Goal: Communication & Community: Answer question/provide support

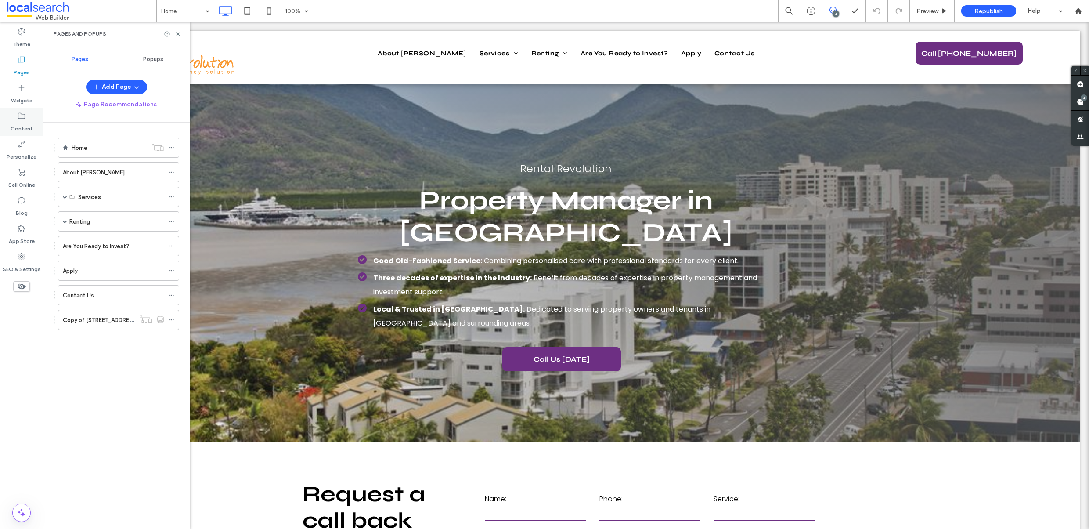
click at [27, 124] on label "Content" at bounding box center [22, 126] width 22 height 12
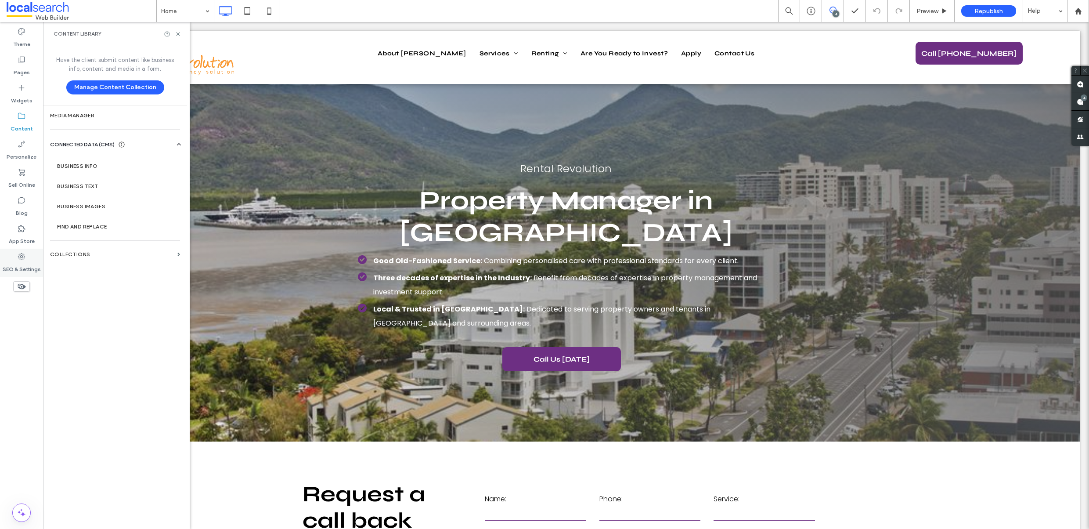
click at [24, 254] on icon at bounding box center [21, 256] width 9 height 9
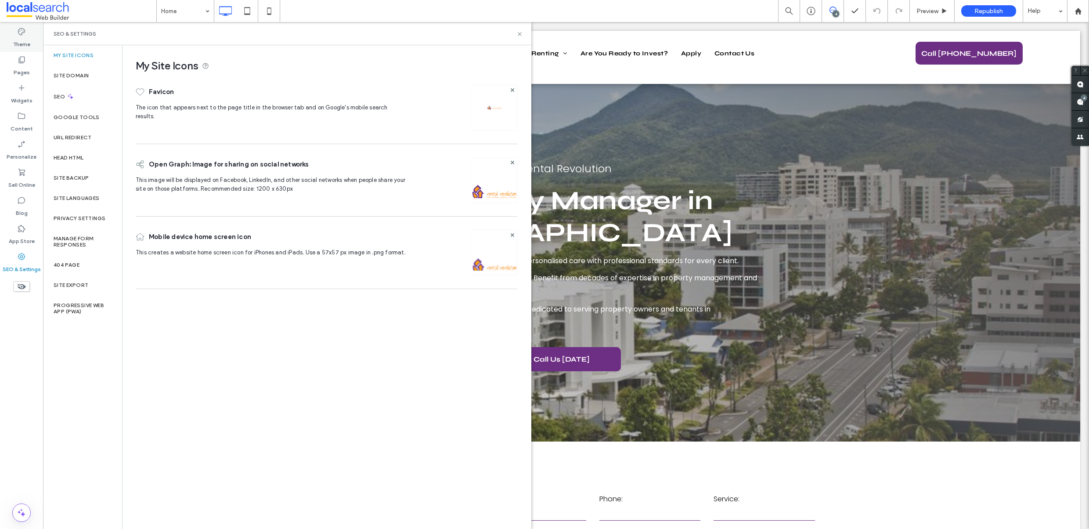
click at [17, 40] on label "Theme" at bounding box center [21, 42] width 17 height 12
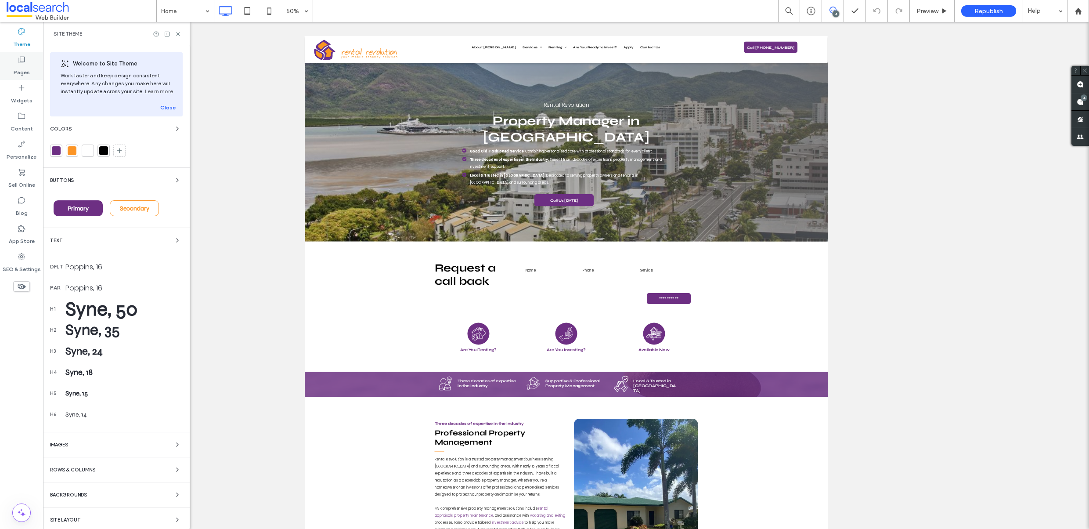
click at [25, 69] on label "Pages" at bounding box center [22, 70] width 16 height 12
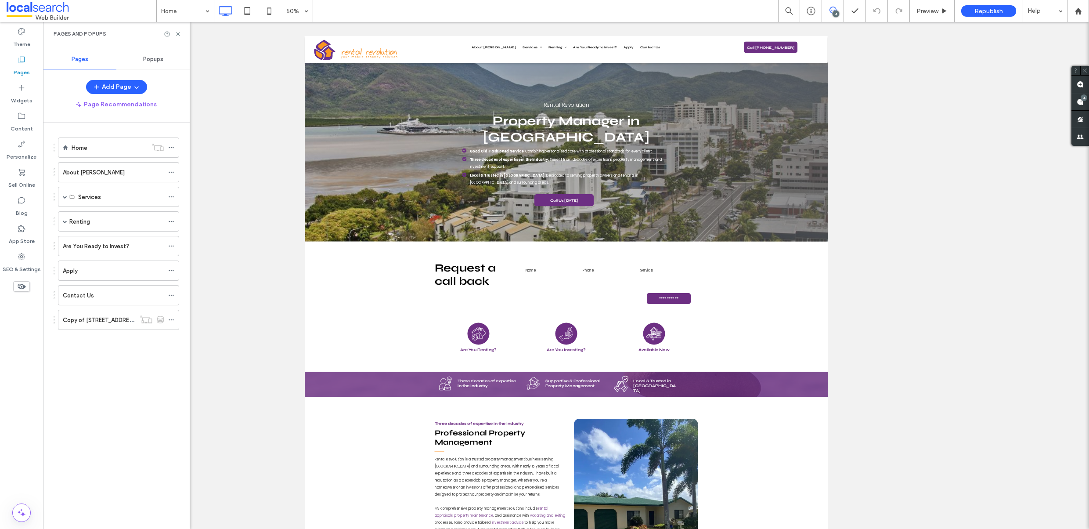
click at [155, 58] on span "Popups" at bounding box center [153, 59] width 20 height 7
click at [84, 60] on span "Pages" at bounding box center [80, 59] width 17 height 7
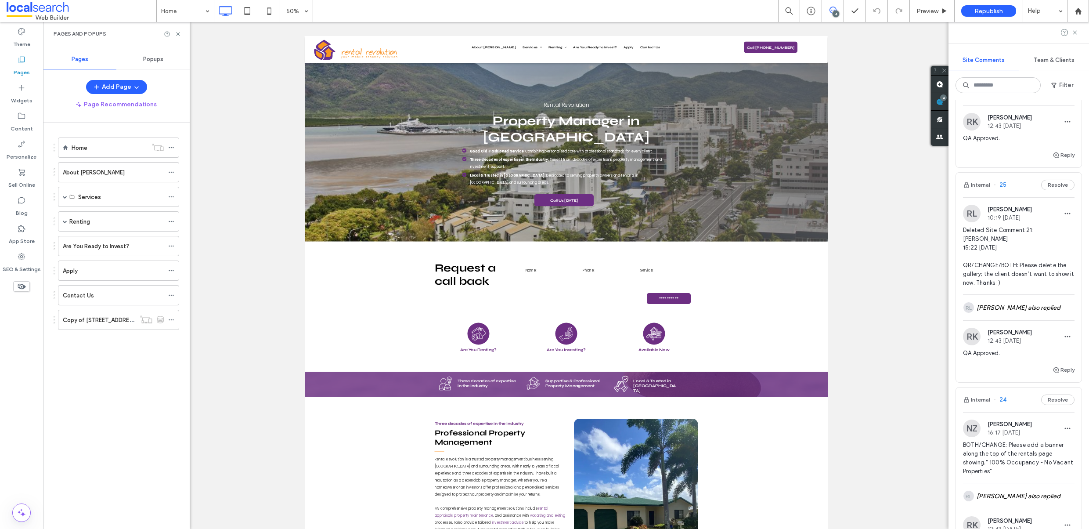
scroll to position [174, 0]
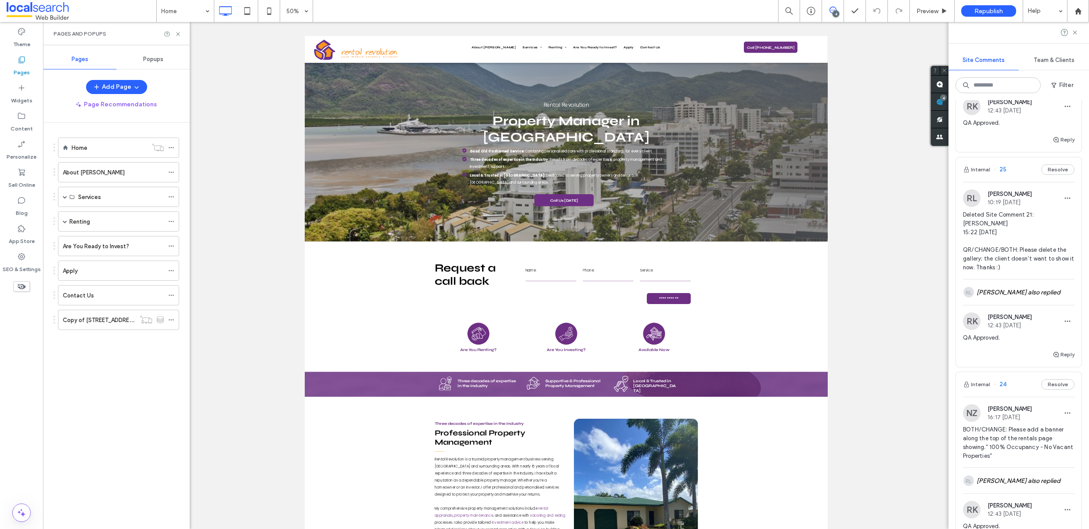
click at [1015, 443] on span "BOTH/CHANGE: Please add a banner along the top of the rentals page showing.” 10…" at bounding box center [1019, 442] width 112 height 35
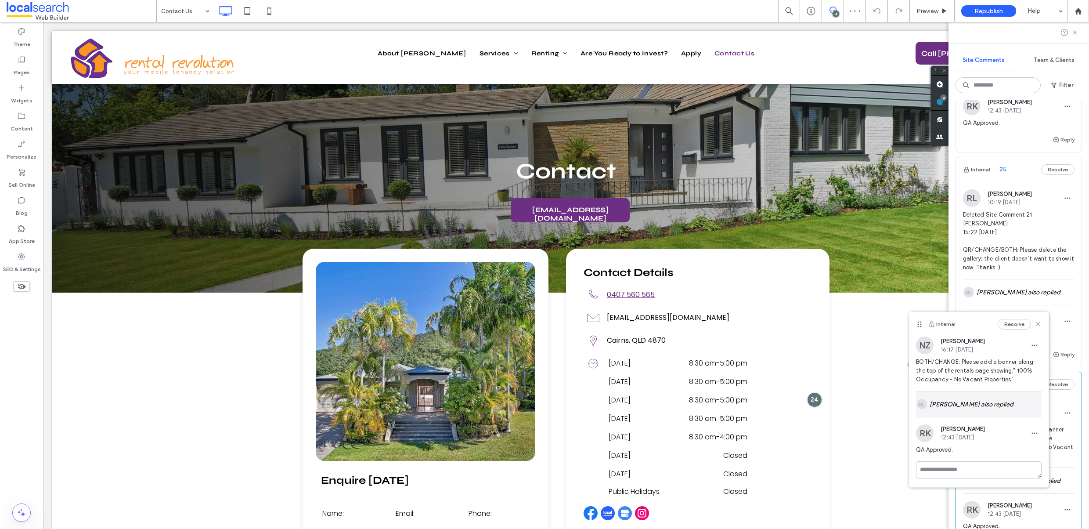
click at [1004, 398] on div "[PERSON_NAME] [PERSON_NAME] also replied" at bounding box center [979, 403] width 126 height 25
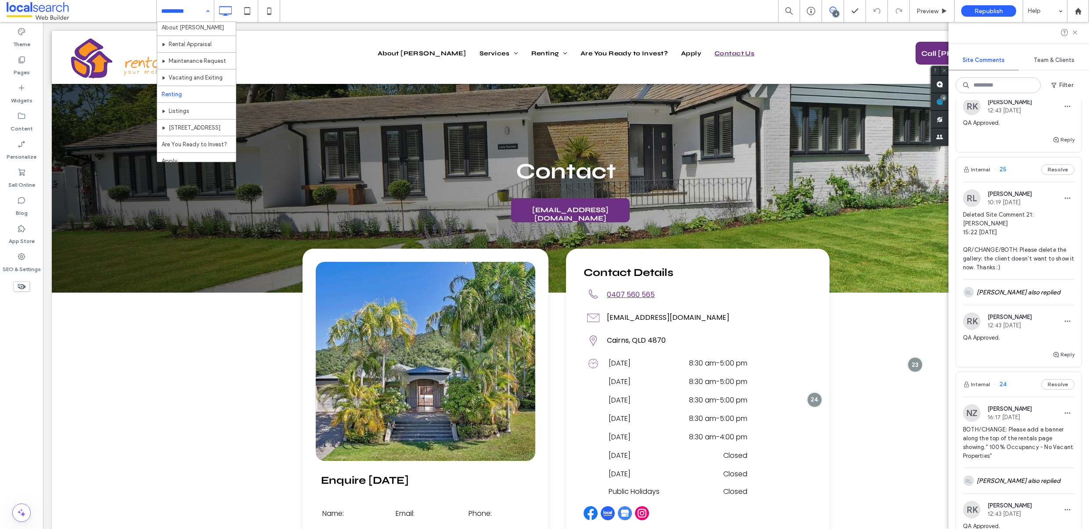
scroll to position [59, 0]
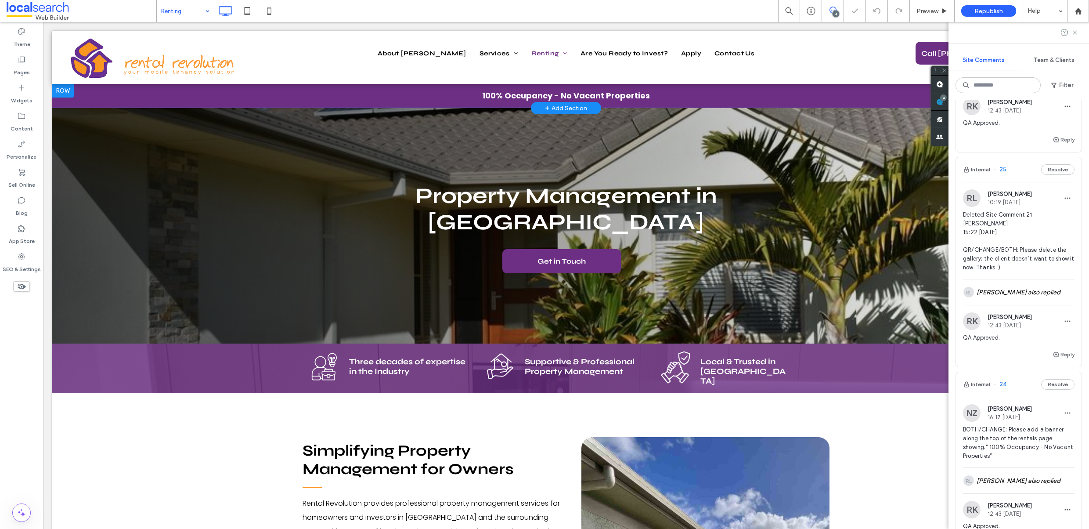
click at [198, 94] on div "100% Occupancy - No Vacant Properties Click To Paste Row + Add Section" at bounding box center [566, 95] width 1028 height 25
